Goal: Information Seeking & Learning: Learn about a topic

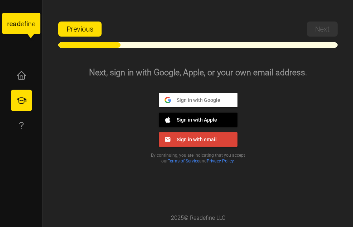
click at [73, 37] on div "Previous Next" at bounding box center [197, 33] width 279 height 30
click at [73, 32] on span "Previous" at bounding box center [80, 29] width 27 height 14
click at [82, 31] on span "Previous" at bounding box center [80, 29] width 27 height 14
click at [23, 72] on icon "button" at bounding box center [21, 75] width 11 height 11
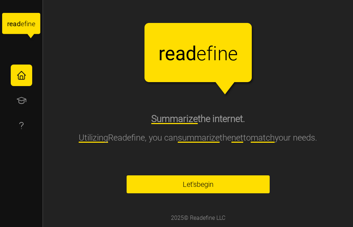
click at [215, 183] on span "Let's begin" at bounding box center [198, 183] width 124 height 17
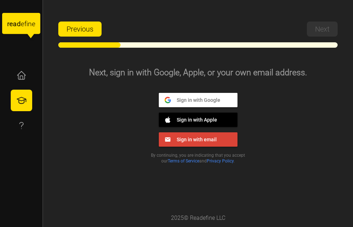
click at [200, 101] on span "Sign in with Google" at bounding box center [195, 99] width 49 height 6
